Goal: Find specific page/section: Find specific page/section

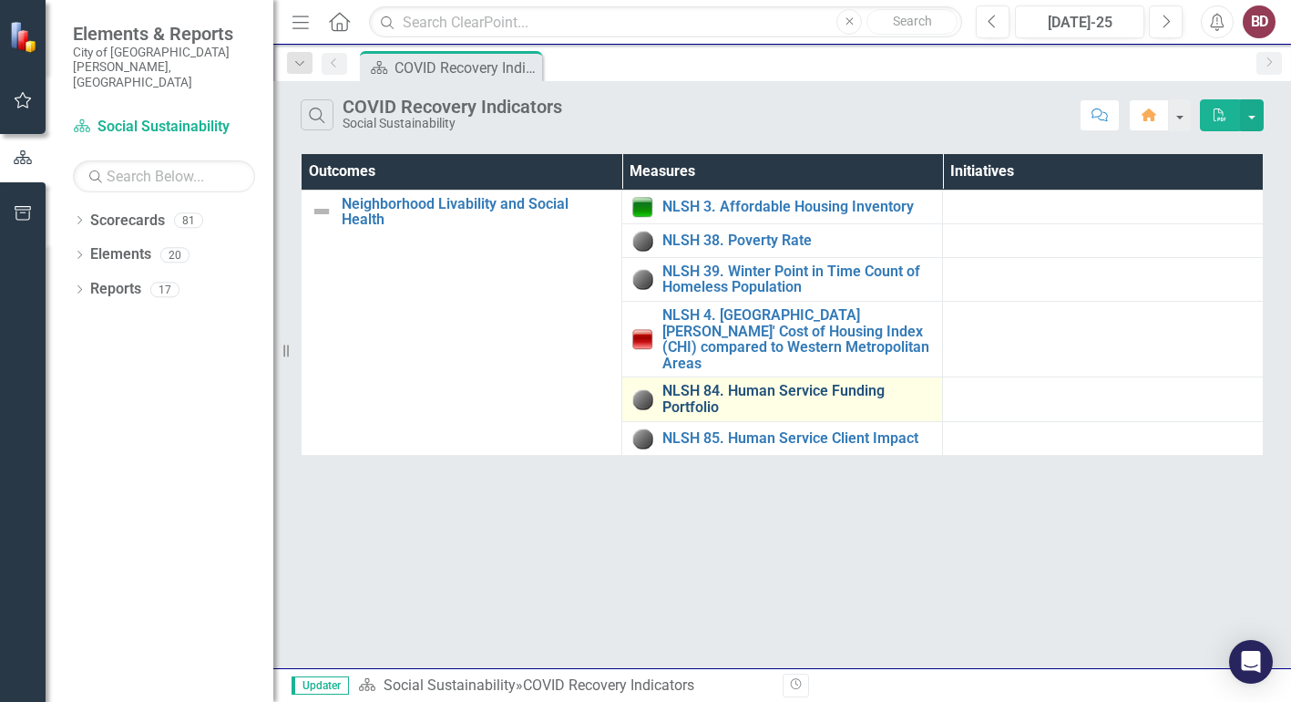
click at [712, 383] on link "NLSH 84. Human Service Funding Portfolio" at bounding box center [797, 399] width 271 height 32
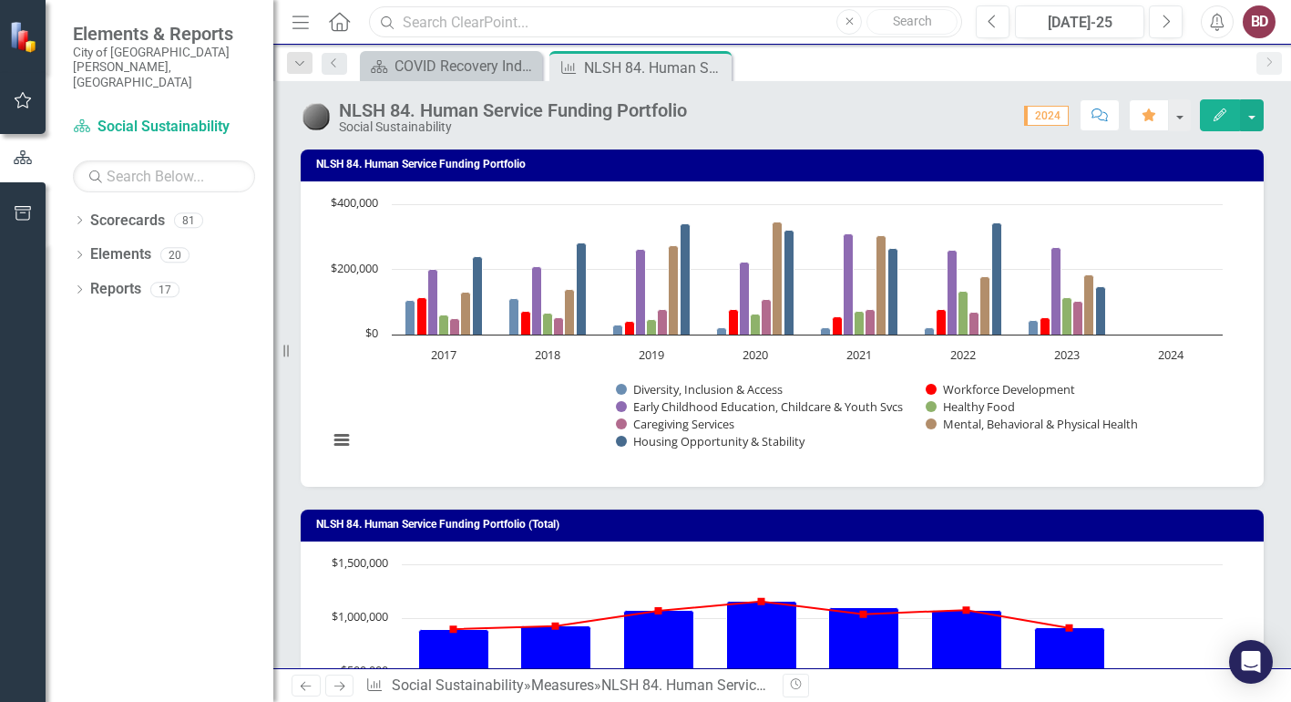
click at [558, 15] on input "text" at bounding box center [665, 22] width 593 height 32
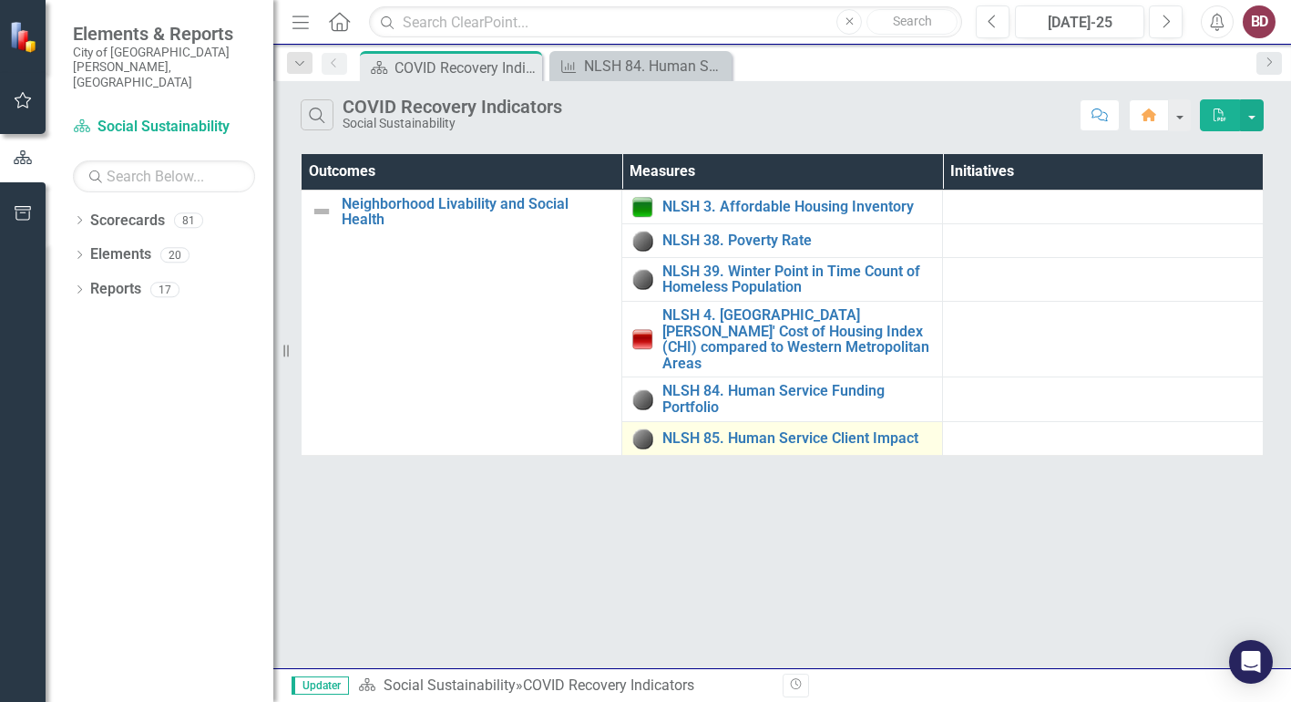
click at [692, 421] on td "NLSH 85. Human Service Client Impact Link Open Element" at bounding box center [782, 438] width 321 height 34
click at [705, 430] on link "NLSH 85. Human Service Client Impact" at bounding box center [797, 438] width 271 height 16
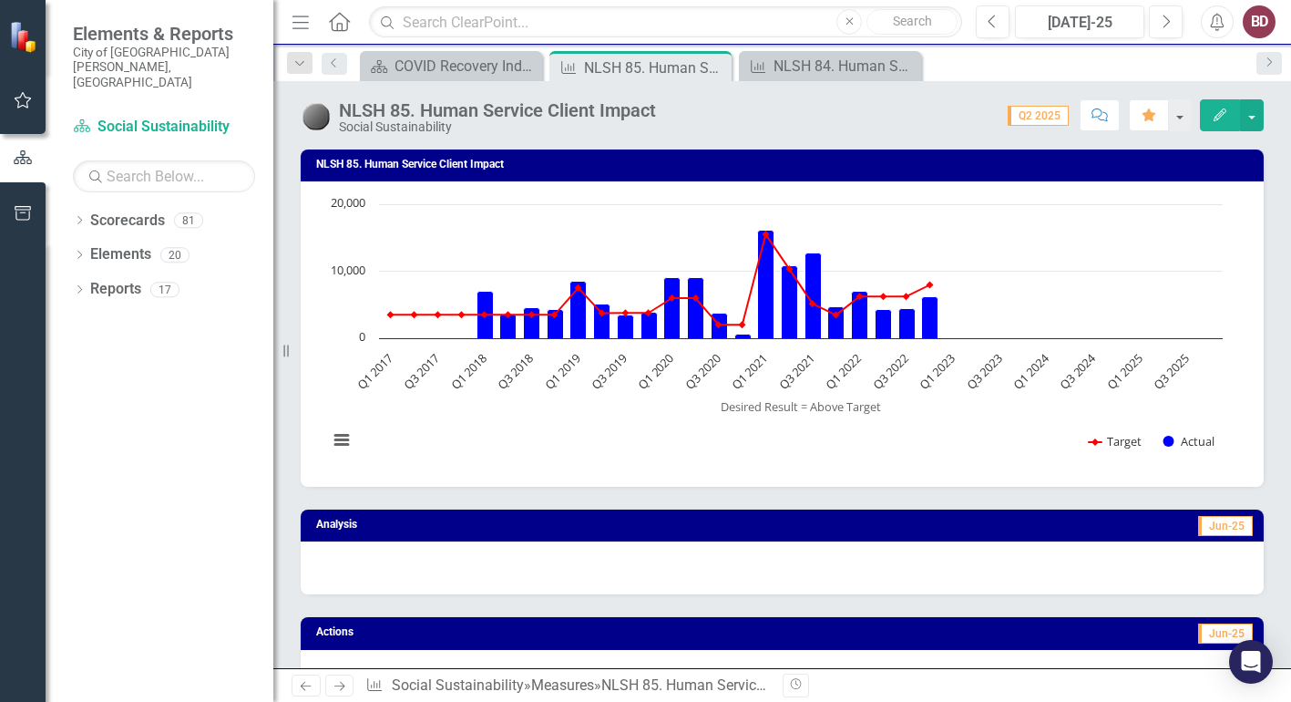
scroll to position [680, 0]
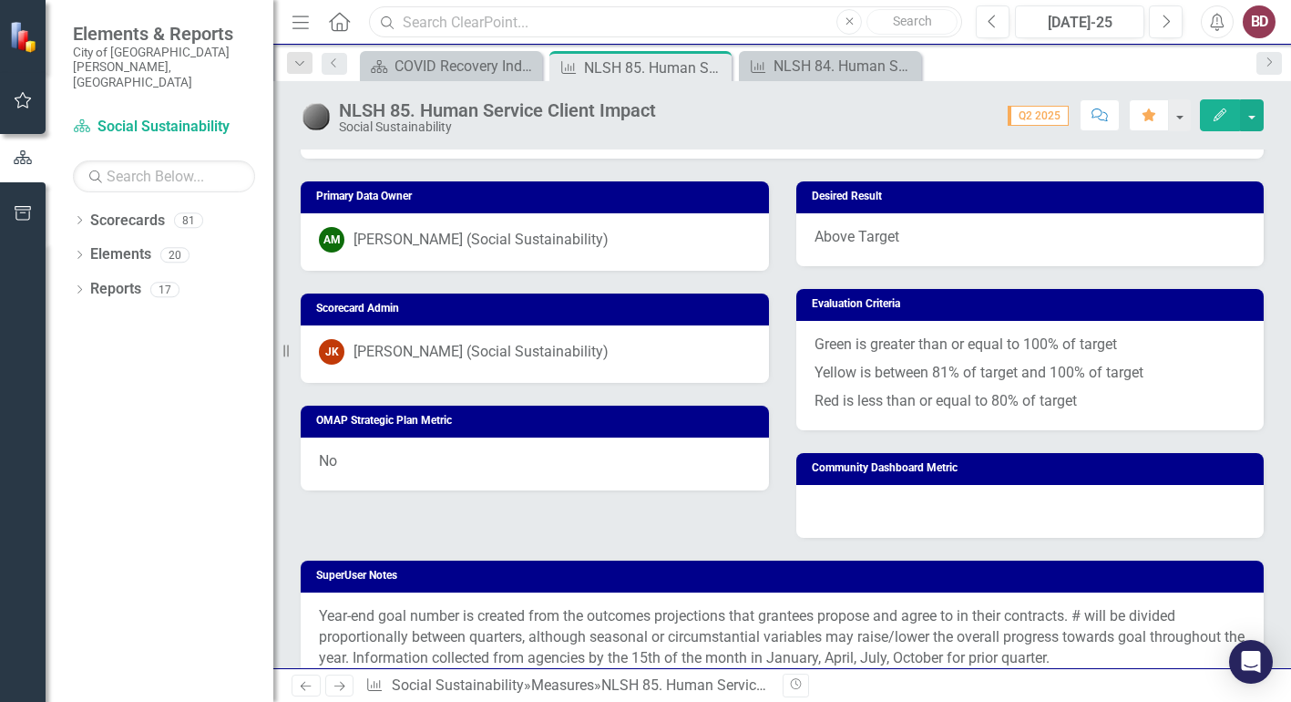
click at [707, 21] on input "text" at bounding box center [665, 22] width 593 height 32
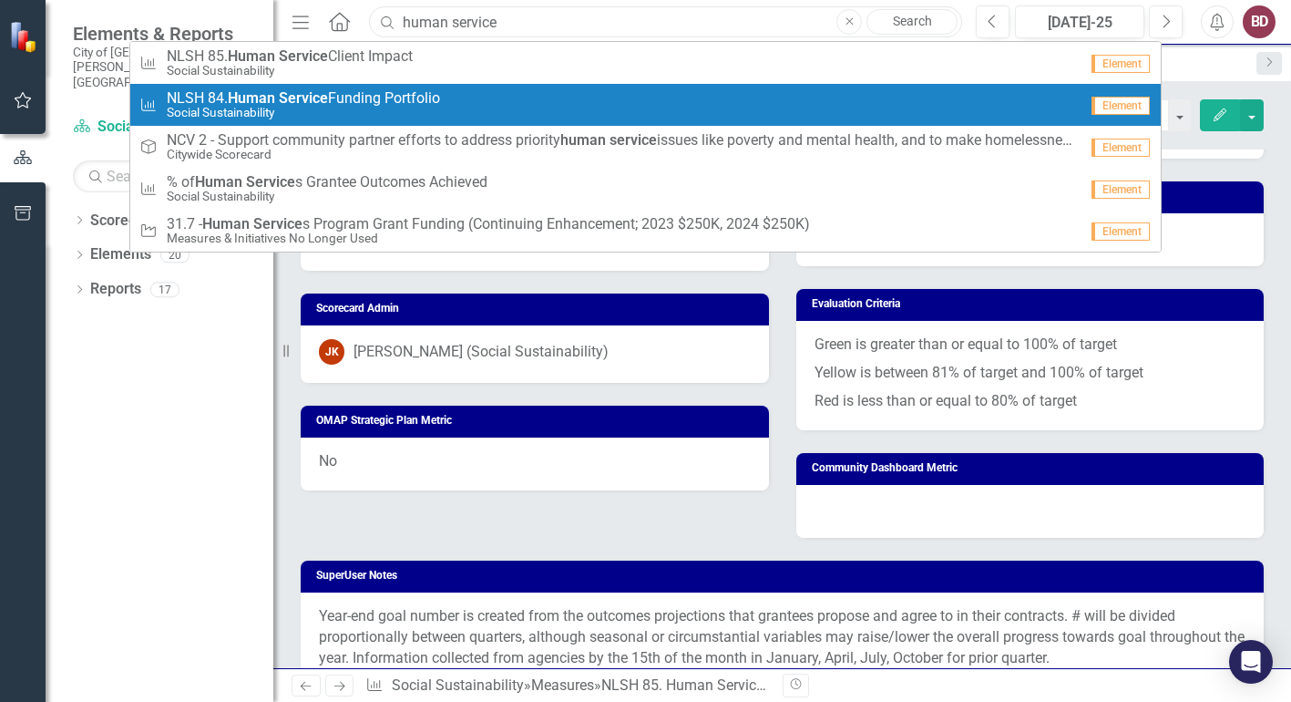
type input "human service"
click at [408, 98] on span "NLSH 84. Human Service Funding Portfolio" at bounding box center [303, 98] width 273 height 16
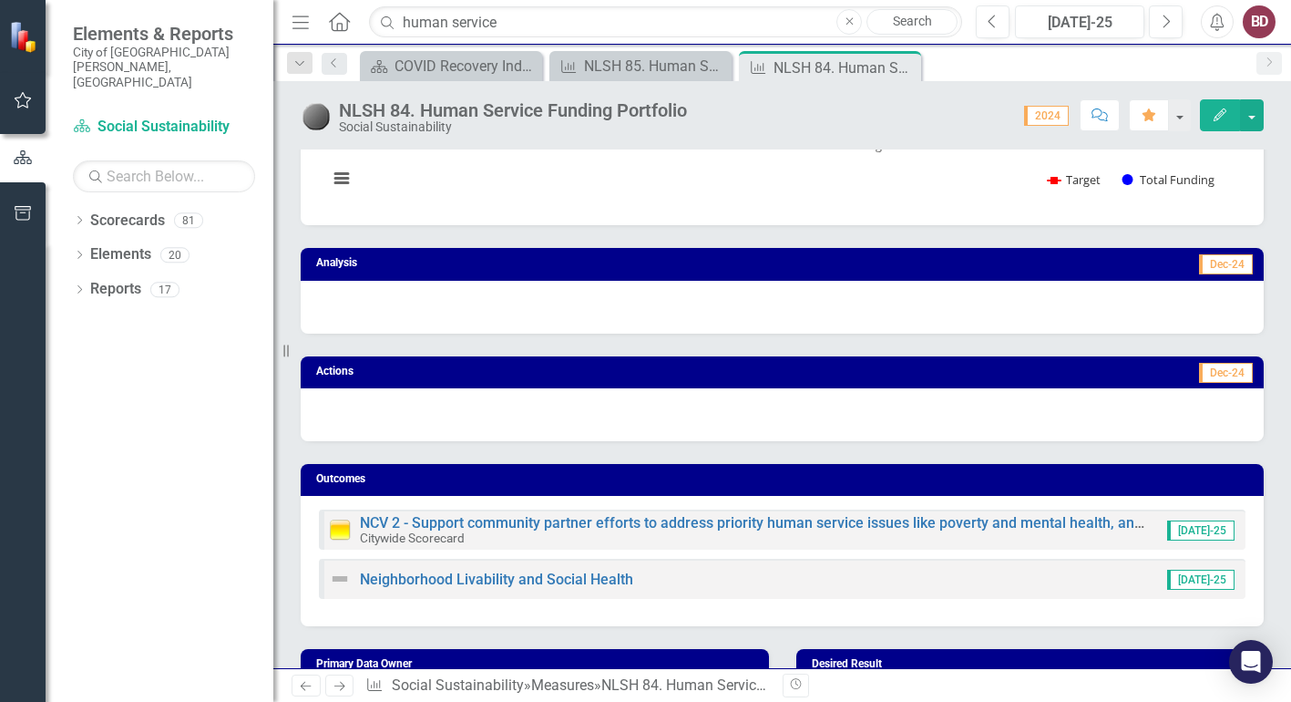
scroll to position [622, 0]
